Goal: Browse casually: Explore the website without a specific task or goal

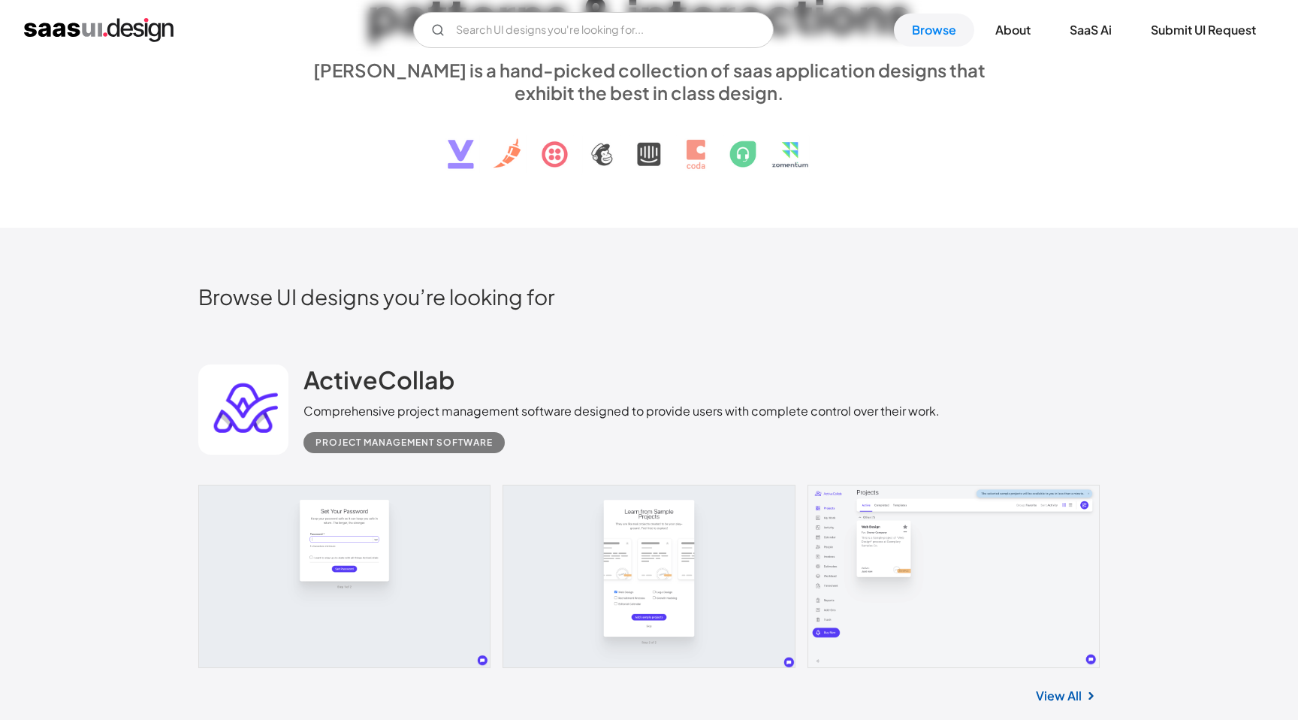
scroll to position [252, 0]
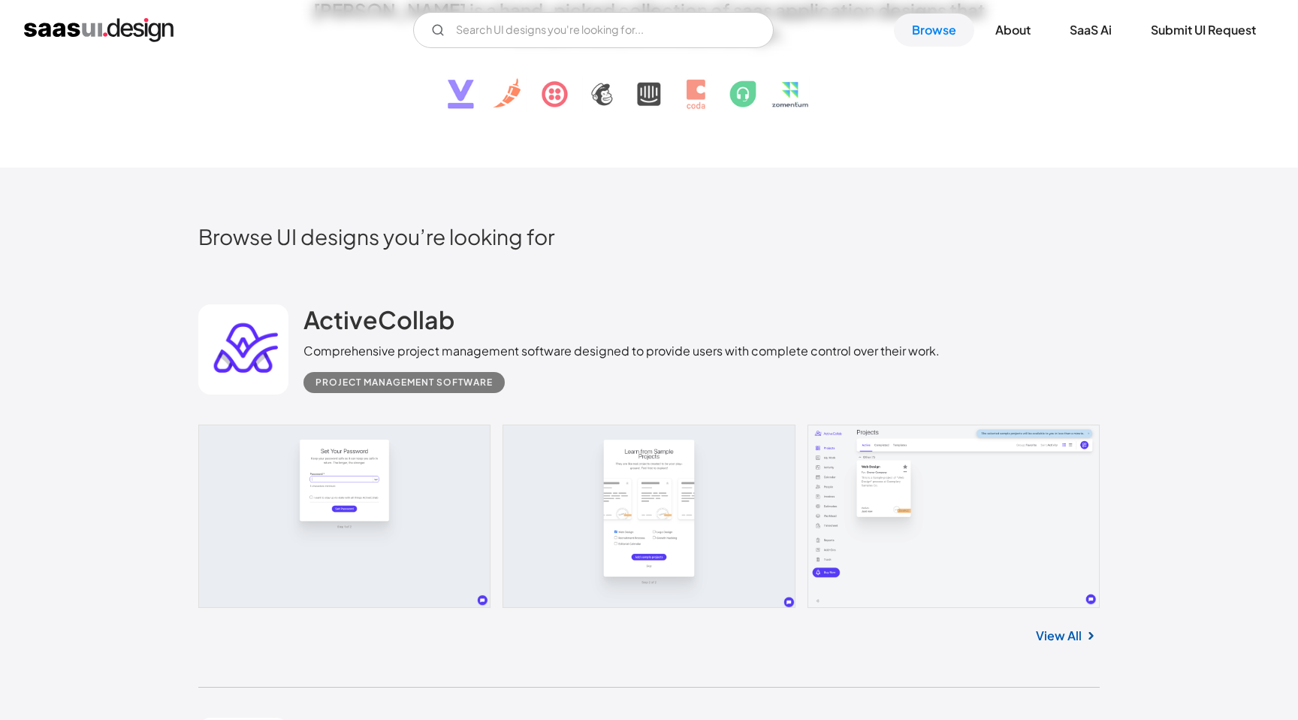
click at [374, 476] on link at bounding box center [648, 515] width 901 height 183
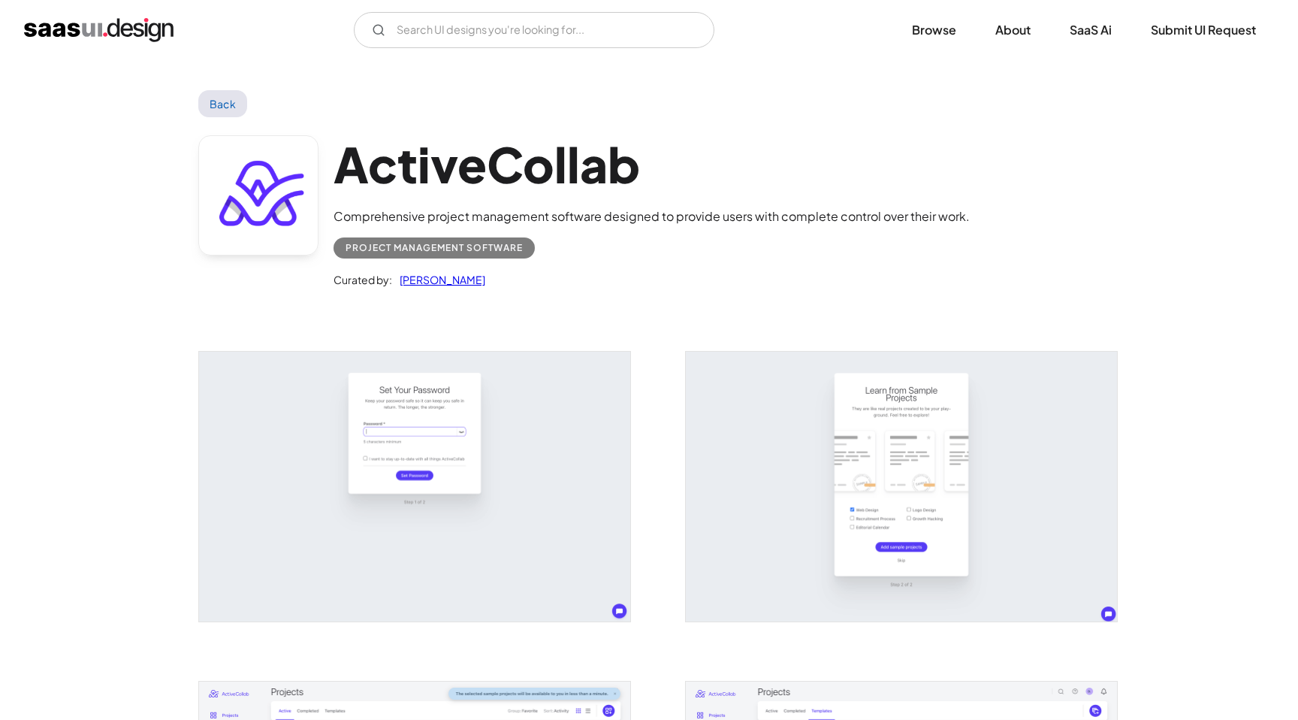
click at [515, 253] on div "Project Management Software" at bounding box center [434, 248] width 177 height 18
click at [591, 171] on h1 "ActiveCollab" at bounding box center [652, 164] width 636 height 58
click at [152, 32] on img "home" at bounding box center [98, 30] width 149 height 24
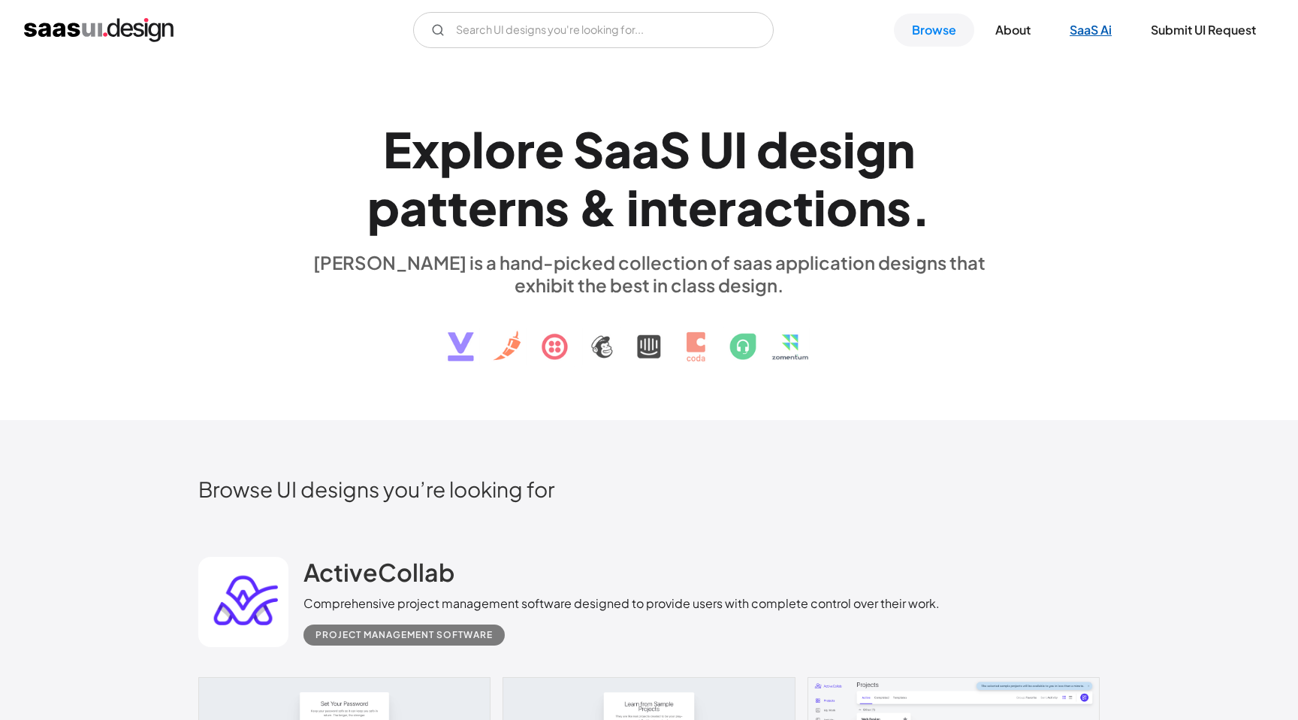
click at [1099, 35] on link "SaaS Ai" at bounding box center [1091, 30] width 78 height 33
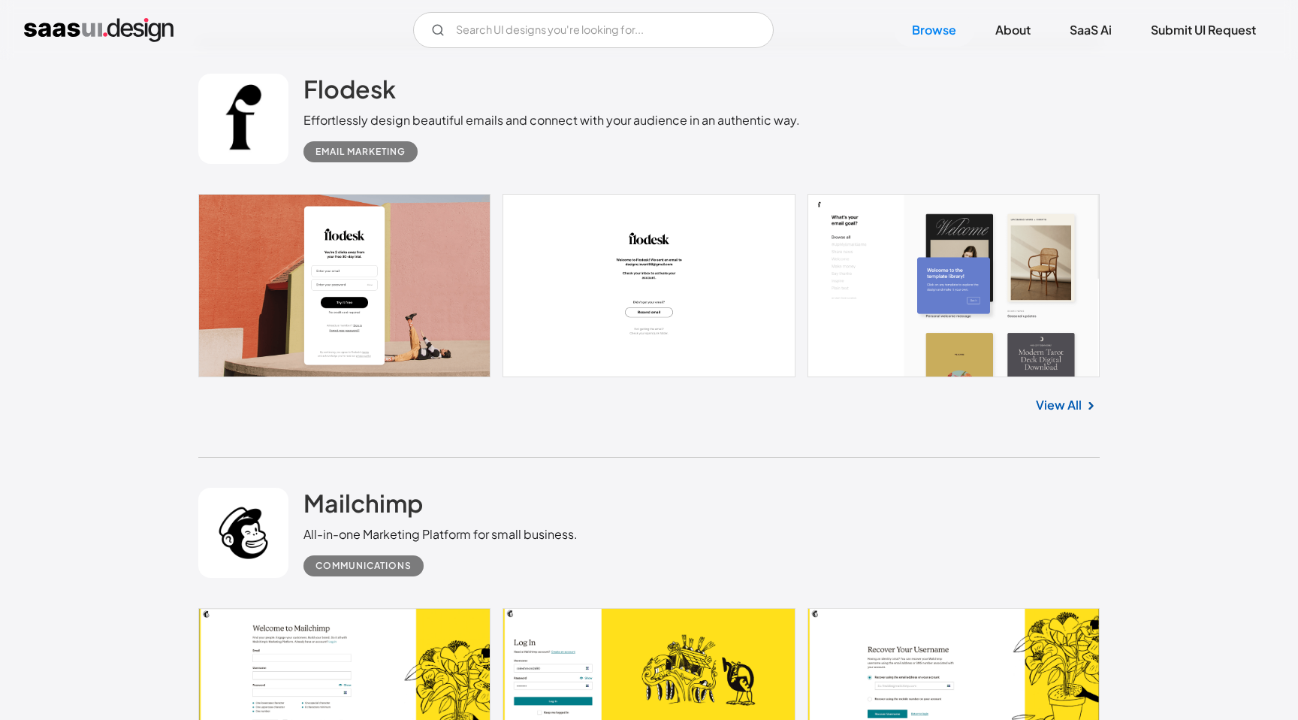
scroll to position [2932, 0]
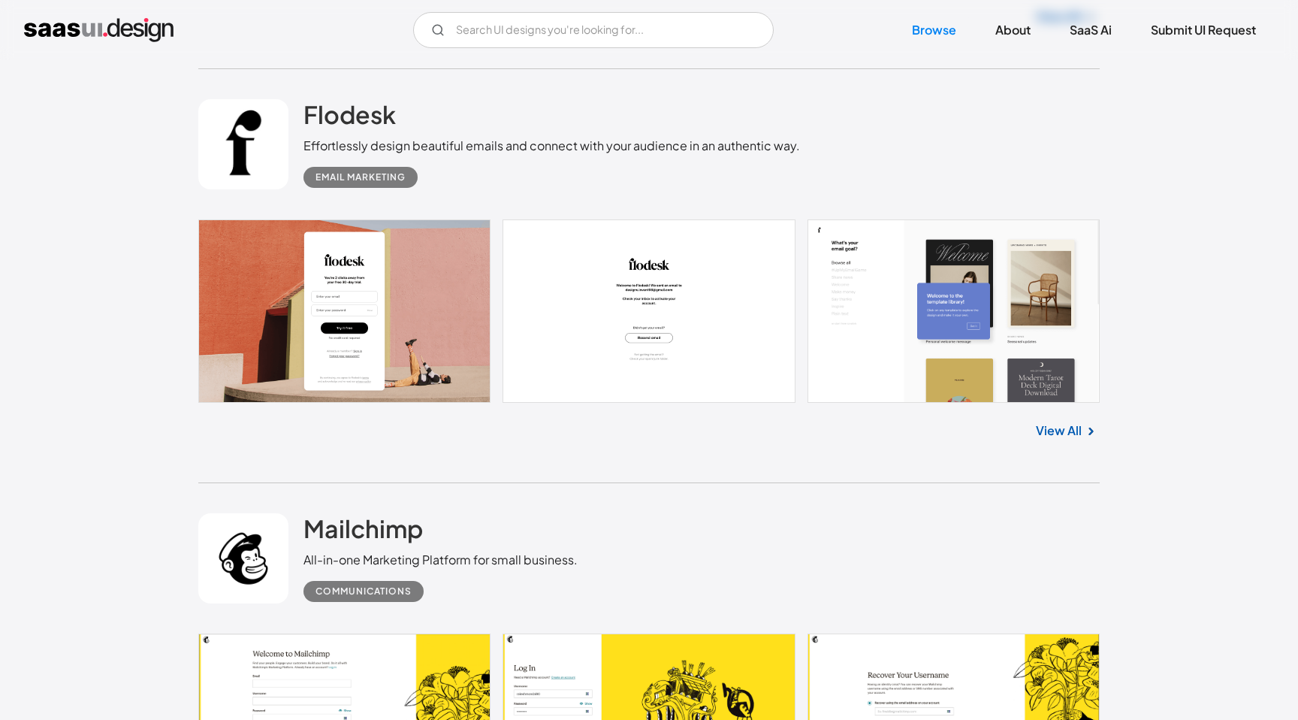
click at [415, 307] on link at bounding box center [648, 310] width 901 height 183
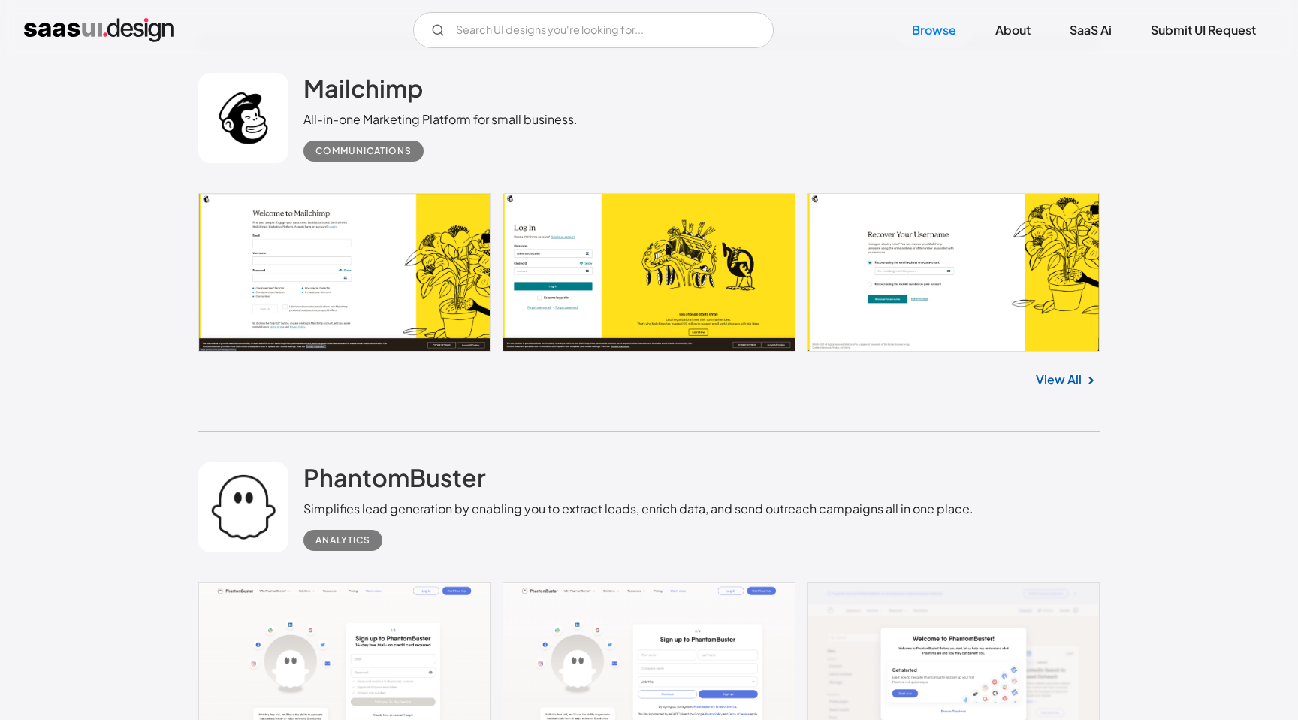
scroll to position [3385, 0]
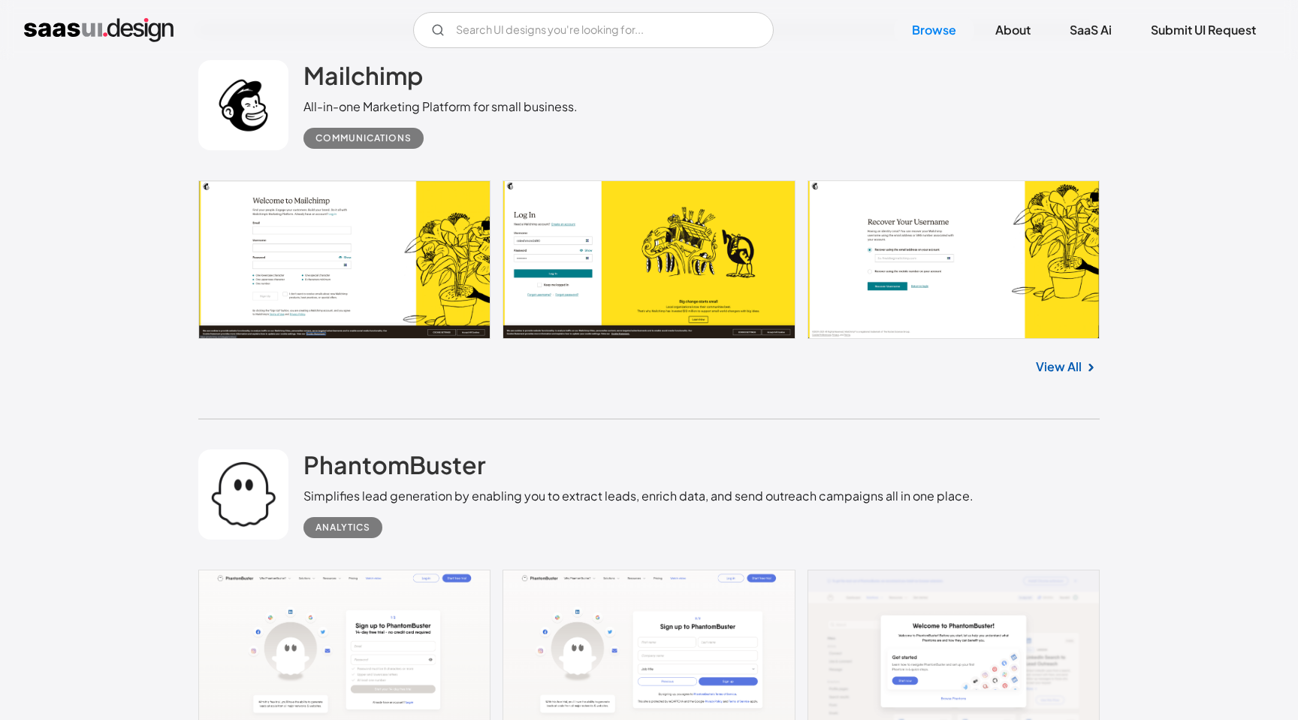
click at [1052, 367] on link "View All" at bounding box center [1059, 367] width 46 height 18
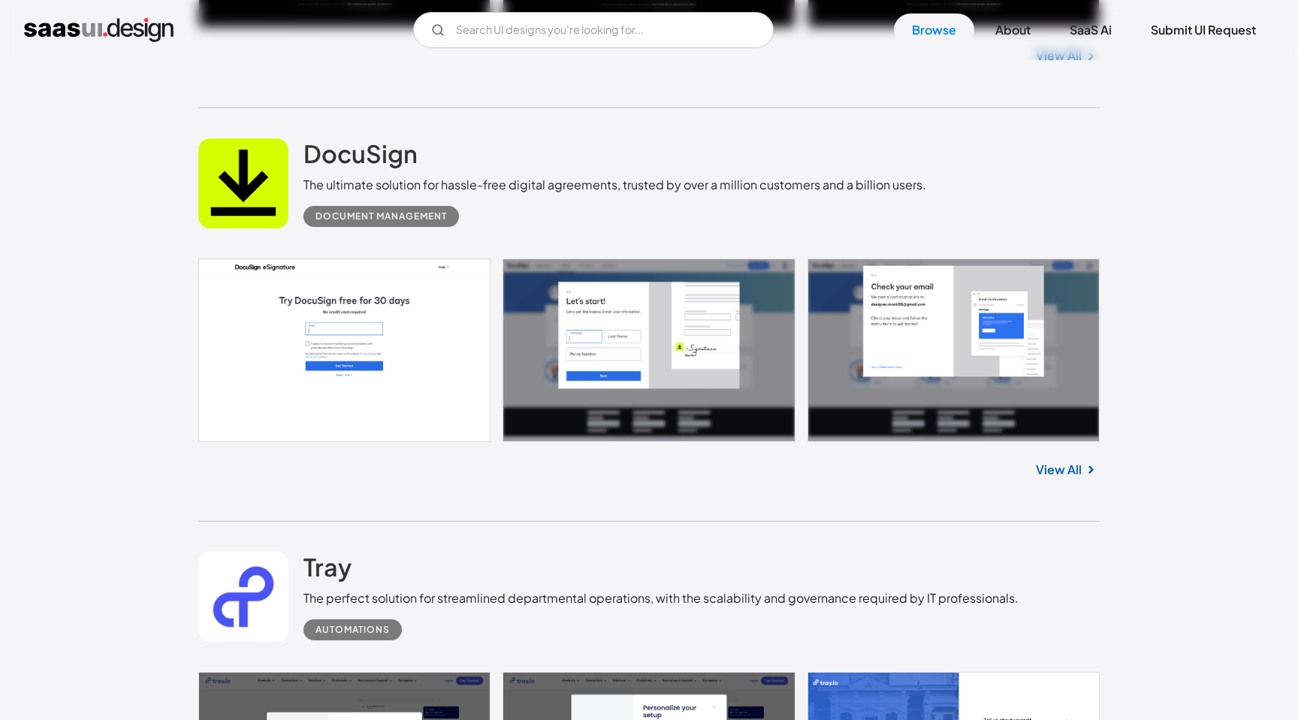
scroll to position [2067, 0]
click at [1069, 472] on link "View All" at bounding box center [1059, 469] width 46 height 18
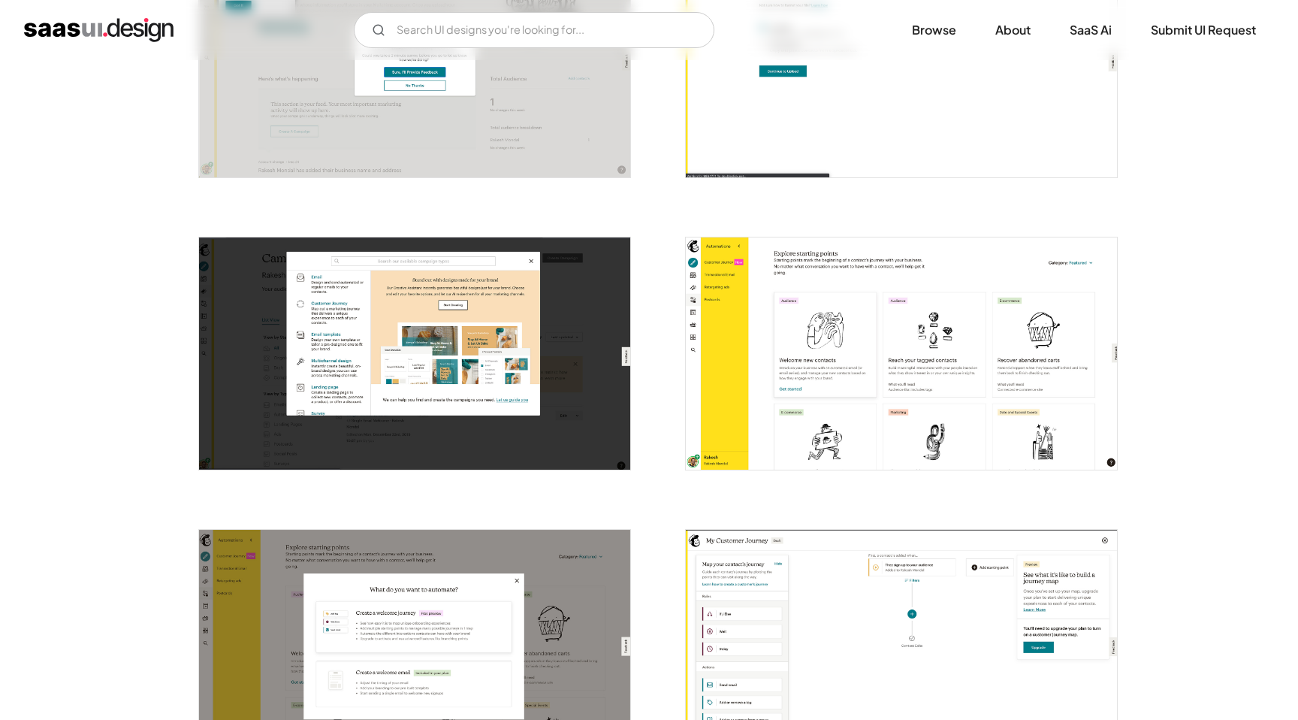
scroll to position [956, 0]
